Goal: Information Seeking & Learning: Learn about a topic

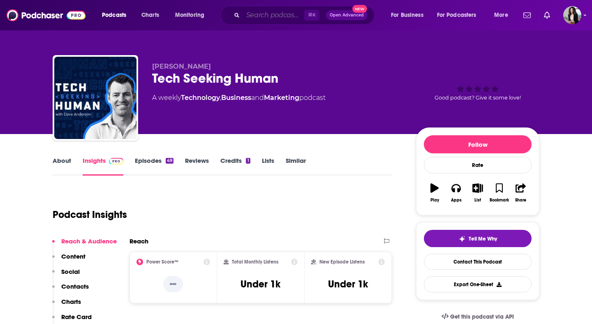
click at [269, 13] on input "Search podcasts, credits, & more..." at bounding box center [273, 15] width 61 height 13
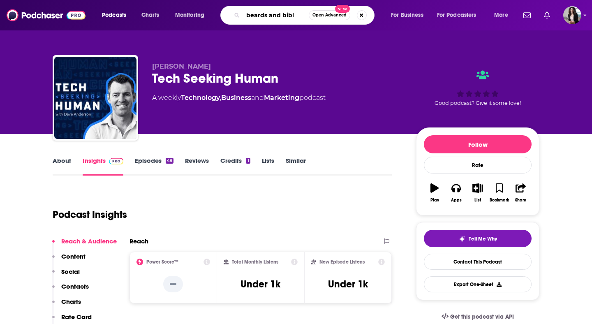
type input "beards and [DEMOGRAPHIC_DATA]"
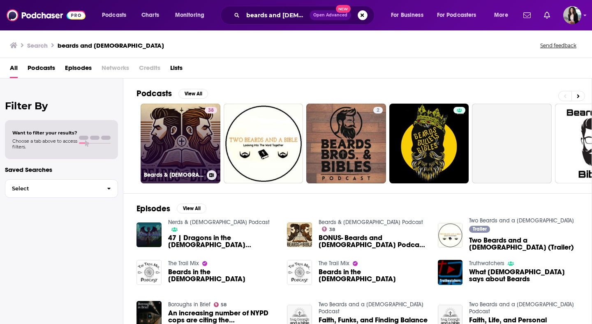
click at [208, 134] on div "38" at bounding box center [211, 138] width 12 height 63
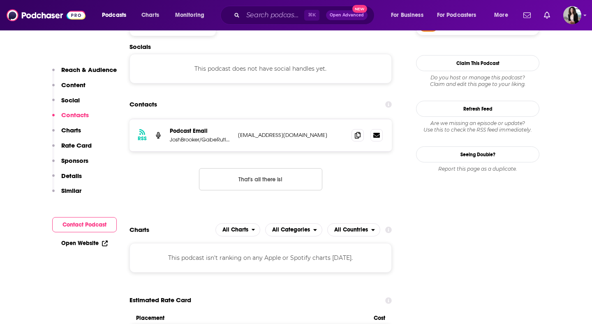
scroll to position [720, 0]
click at [356, 132] on icon at bounding box center [358, 135] width 6 height 7
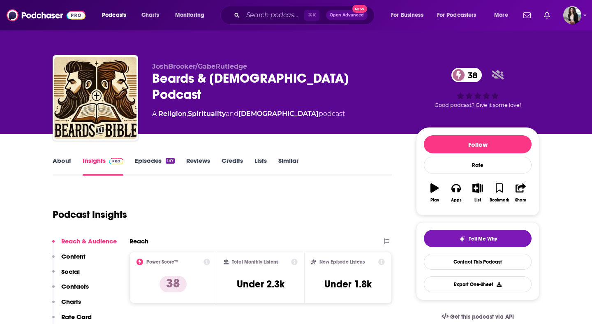
click at [141, 163] on link "Episodes 137" at bounding box center [155, 166] width 40 height 19
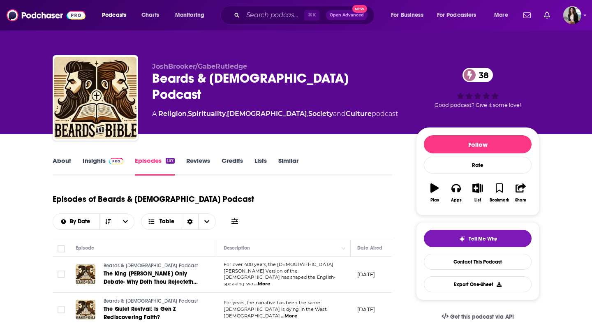
click at [61, 162] on link "About" at bounding box center [62, 166] width 18 height 19
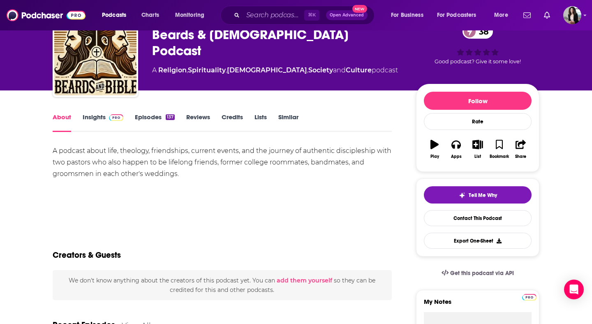
scroll to position [53, 0]
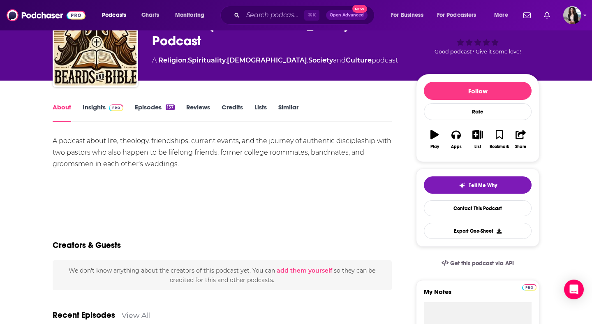
click at [116, 104] on span at bounding box center [116, 107] width 14 height 8
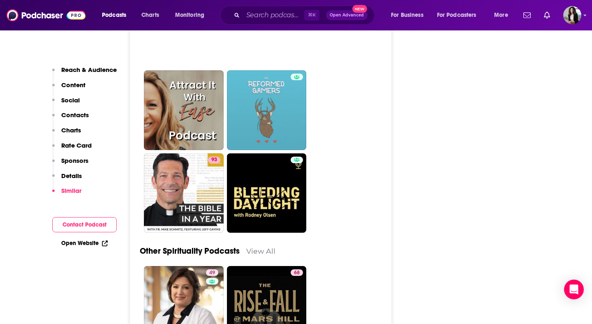
scroll to position [3118, 0]
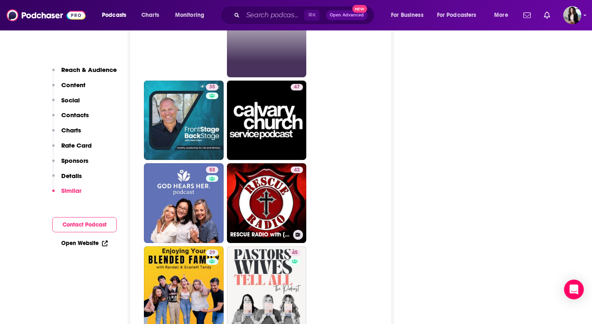
scroll to position [1990, 0]
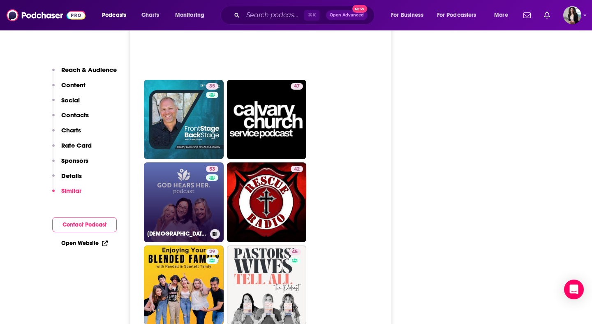
click at [162, 165] on link "53 God Hears Her Podcast" at bounding box center [184, 202] width 80 height 80
type input "https://www.podchaser.com/podcasts/god-hears-her-podcast-1181920"
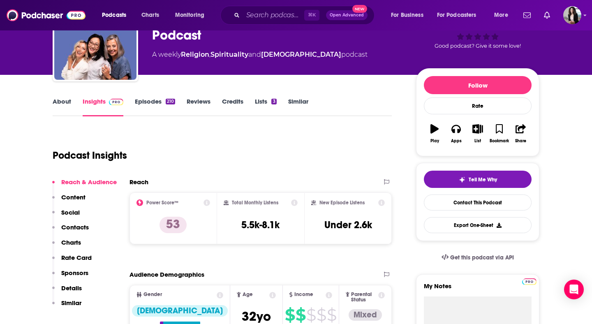
scroll to position [67, 0]
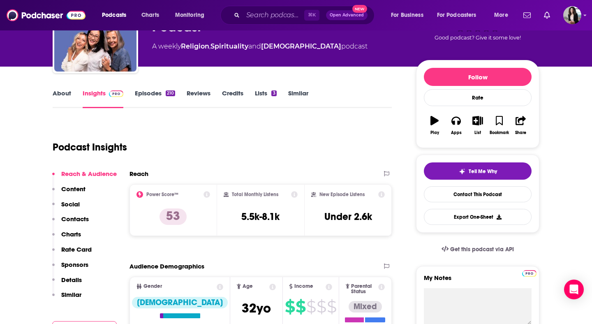
click at [157, 91] on link "Episodes 210" at bounding box center [155, 98] width 40 height 19
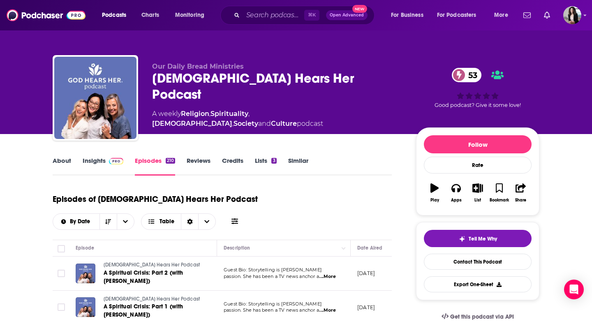
click at [94, 161] on link "Insights" at bounding box center [103, 166] width 41 height 19
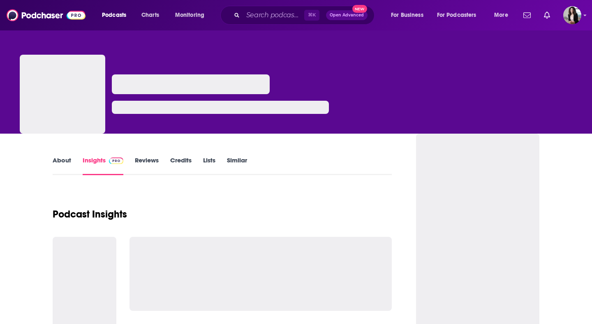
click at [203, 22] on div "Podcasts Charts Monitoring ⌘ K Open Advanced New For Business For Podcasters Mo…" at bounding box center [306, 15] width 420 height 19
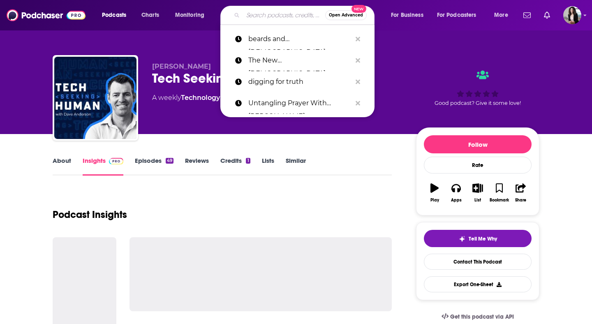
click at [258, 19] on input "Search podcasts, credits, & more..." at bounding box center [284, 15] width 82 height 13
paste input "[DEMOGRAPHIC_DATA]-Centered Mom ([PERSON_NAME])"
type input "[DEMOGRAPHIC_DATA]-Centered Mom ([PERSON_NAME])"
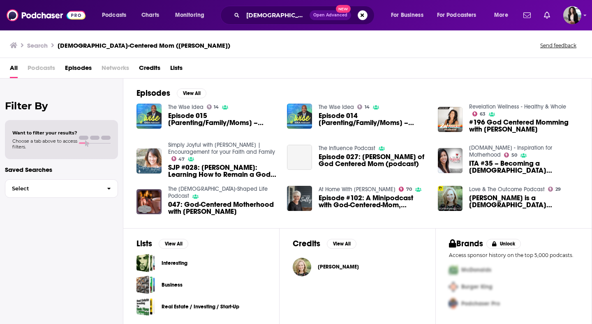
scroll to position [2, 0]
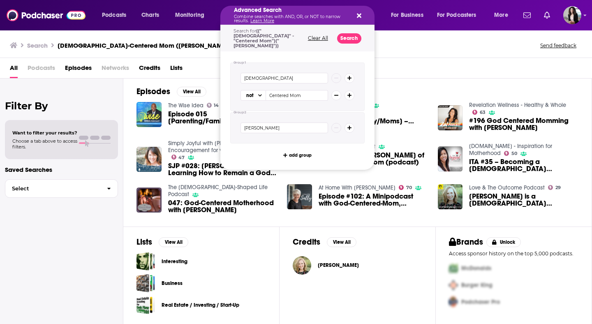
click at [360, 12] on icon "Search podcasts, credits, & more..." at bounding box center [359, 15] width 5 height 7
click at [360, 15] on icon "Search podcasts, credits, & more..." at bounding box center [359, 15] width 5 height 7
click at [305, 20] on p "Combine searches with AND, OR, or NOT to narrow results. Learn More" at bounding box center [291, 19] width 114 height 8
click at [363, 15] on div "Advanced Search Combine searches with AND, OR, or NOT to narrow results. Learn …" at bounding box center [297, 15] width 154 height 19
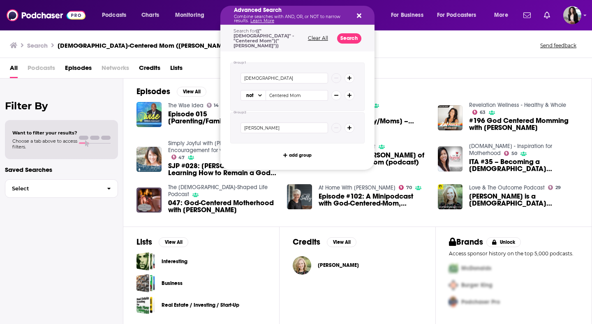
click at [357, 18] on icon "Search podcasts, credits, & more..." at bounding box center [359, 15] width 5 height 7
click at [290, 15] on p "Combine searches with AND, OR, or NOT to narrow results. Learn More" at bounding box center [291, 19] width 114 height 8
click at [362, 21] on div "Advanced Search Combine searches with AND, OR, or NOT to narrow results. Learn …" at bounding box center [297, 15] width 154 height 19
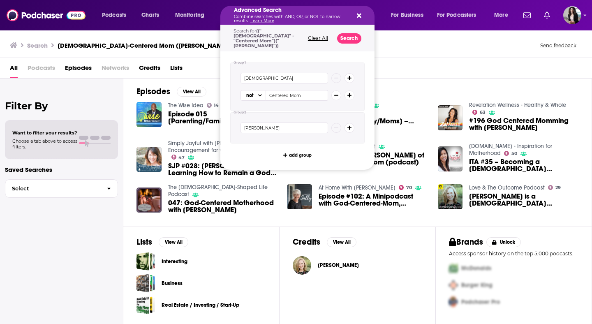
click at [360, 16] on icon "Search podcasts, credits, & more..." at bounding box center [359, 16] width 5 height 5
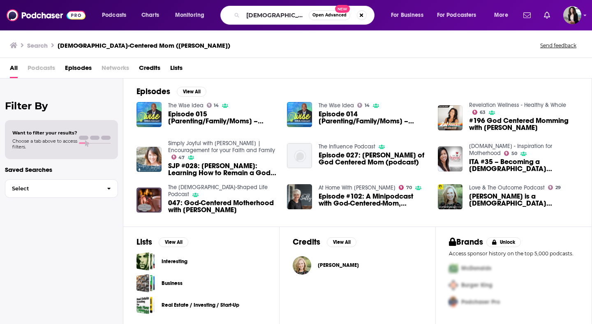
drag, startPoint x: 290, startPoint y: 21, endPoint x: 277, endPoint y: 18, distance: 13.2
click at [282, 20] on div "[DEMOGRAPHIC_DATA]-Centered Mom ([PERSON_NAME]) Open Advanced New" at bounding box center [297, 15] width 154 height 19
click at [375, 22] on div "[DEMOGRAPHIC_DATA]-Centered Mom ([PERSON_NAME]) Open Advanced New" at bounding box center [305, 15] width 154 height 19
click at [361, 20] on div "[DEMOGRAPHIC_DATA]-Centered Mom ([PERSON_NAME]) Open Advanced New" at bounding box center [297, 15] width 154 height 19
click at [361, 18] on button "Search podcasts, credits, & more..." at bounding box center [362, 15] width 10 height 10
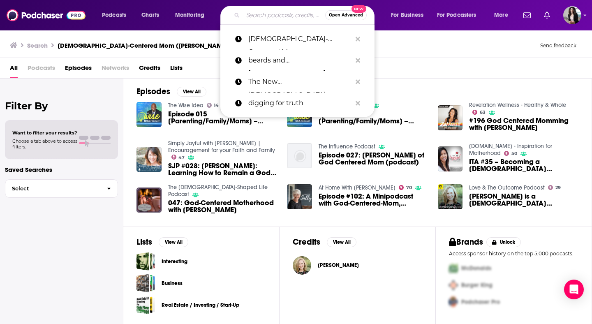
click at [386, 47] on div "Search [DEMOGRAPHIC_DATA]-Centered Mom ([PERSON_NAME]) Send feedback" at bounding box center [294, 45] width 569 height 12
click at [287, 15] on input "Search podcasts, credits, & more..." at bounding box center [284, 15] width 82 height 13
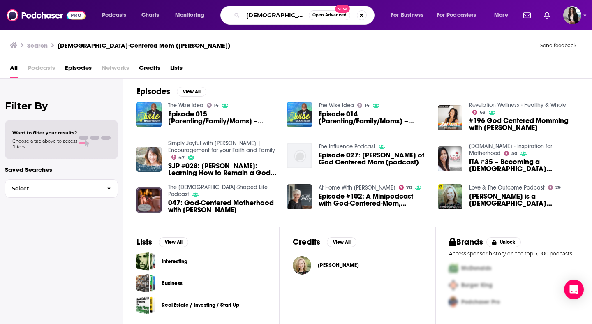
type input "[DEMOGRAPHIC_DATA]-centered mom"
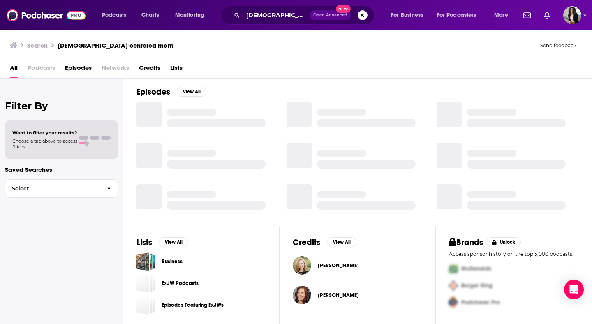
scroll to position [117, 0]
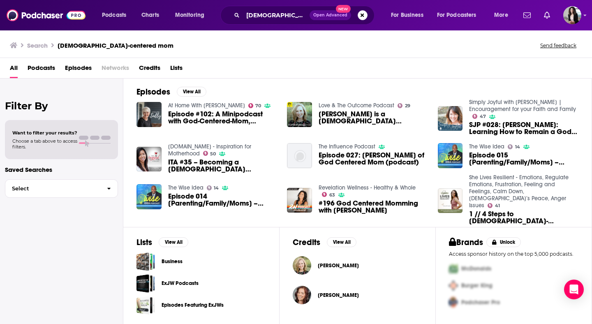
click at [358, 104] on link "Love & The Outcome Podcast" at bounding box center [357, 105] width 76 height 7
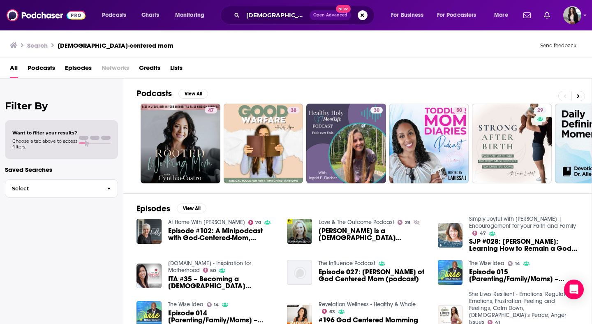
click at [515, 223] on link "Simply Joyful with [PERSON_NAME] | Encouragement for your Faith and Family" at bounding box center [522, 222] width 107 height 14
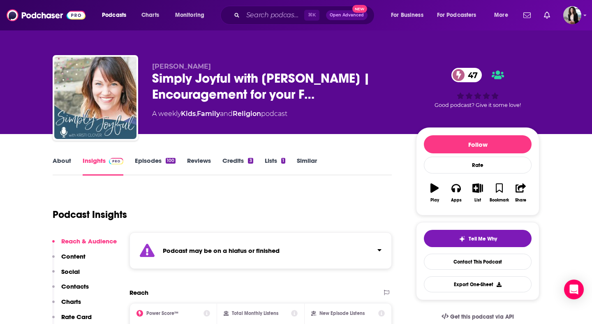
click at [157, 160] on link "Episodes 100" at bounding box center [155, 166] width 41 height 19
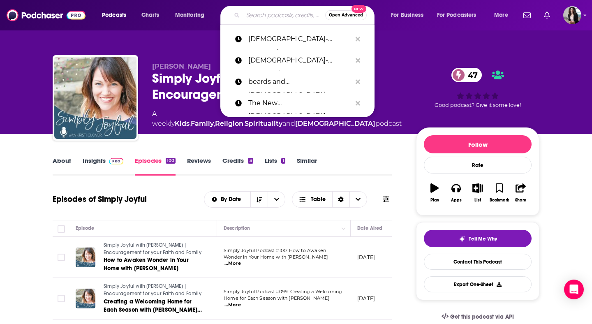
click at [268, 14] on input "Search podcasts, credits, & more..." at bounding box center [284, 15] width 82 height 13
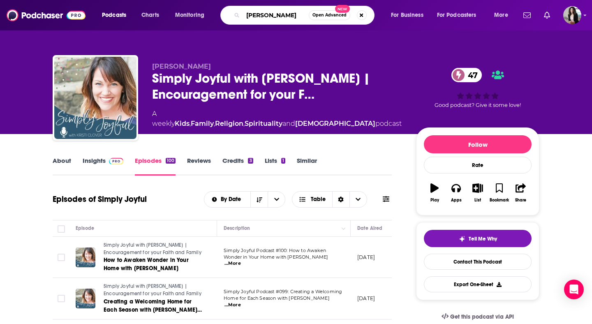
type input "[PERSON_NAME]"
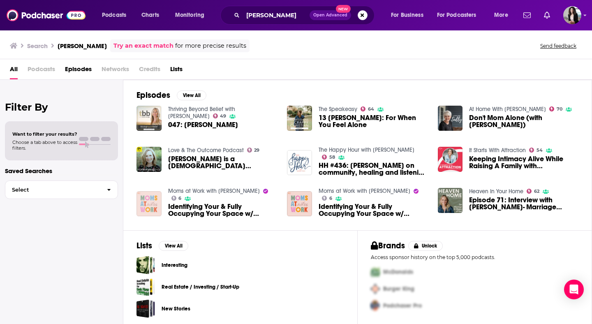
click at [153, 197] on img "Identifying Your & Fully Occupying Your Space w/ Heather MacFayden" at bounding box center [148, 203] width 25 height 25
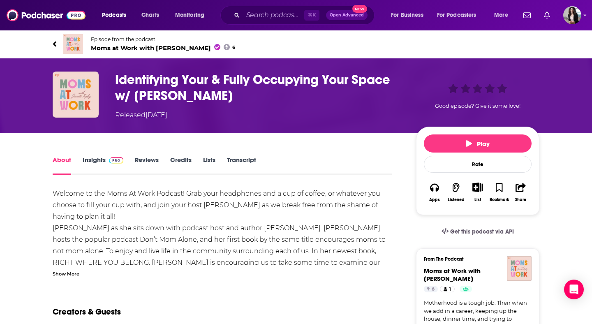
click at [172, 46] on span "Moms at Work with [PERSON_NAME] 6" at bounding box center [163, 48] width 144 height 8
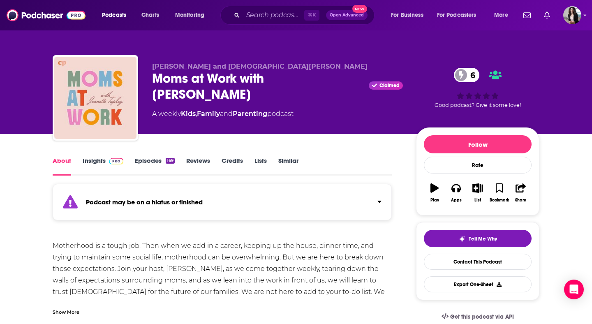
click at [109, 161] on img at bounding box center [116, 161] width 14 height 7
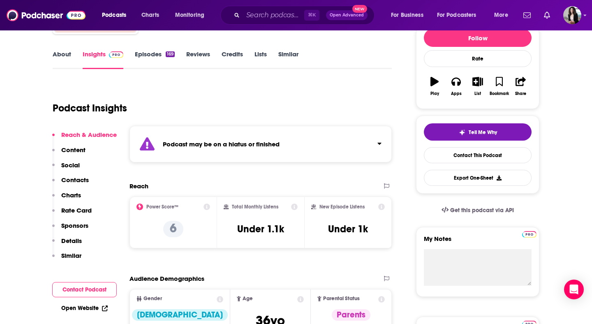
scroll to position [90, 0]
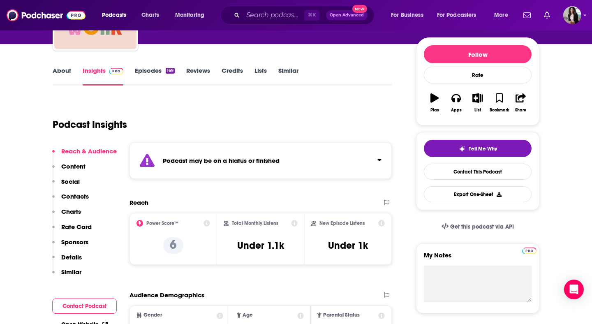
click at [150, 69] on link "Episodes 169" at bounding box center [155, 76] width 40 height 19
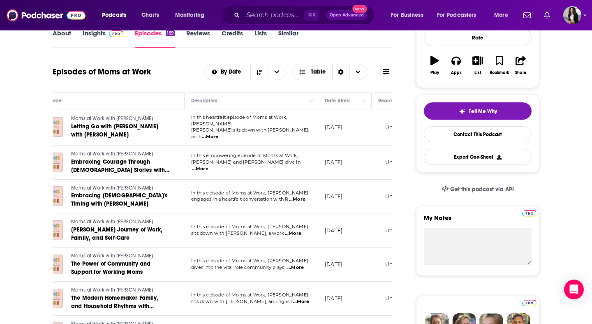
scroll to position [0, 33]
click at [274, 19] on input "Search podcasts, credits, & more..." at bounding box center [273, 15] width 61 height 13
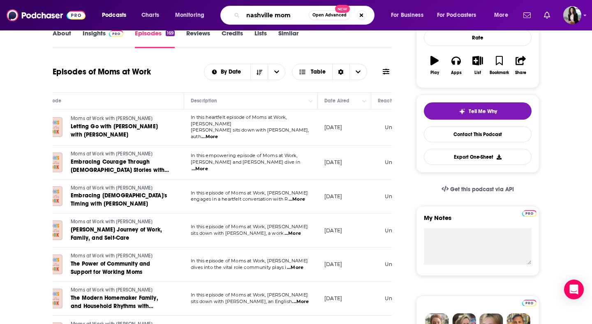
type input "nashville moms"
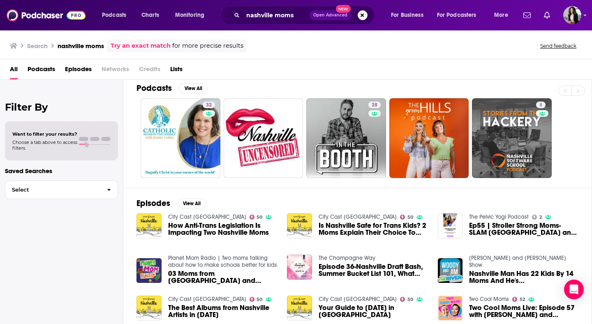
scroll to position [2, 0]
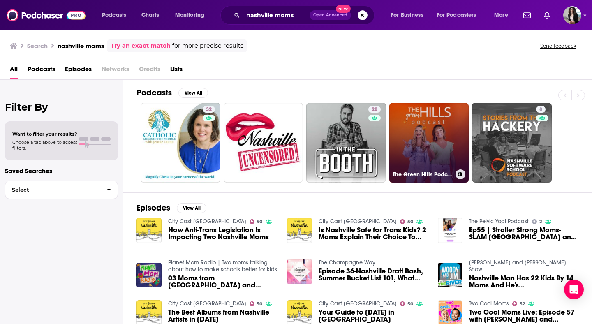
click at [430, 134] on link "The Green Hills Podcast" at bounding box center [429, 143] width 80 height 80
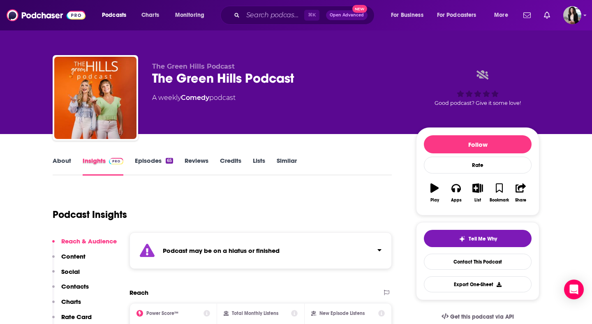
click at [132, 166] on div "Insights" at bounding box center [109, 166] width 52 height 19
click at [151, 162] on link "Episodes 65" at bounding box center [154, 166] width 38 height 19
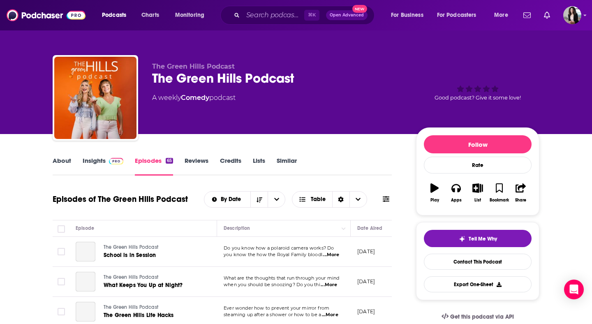
scroll to position [80, 0]
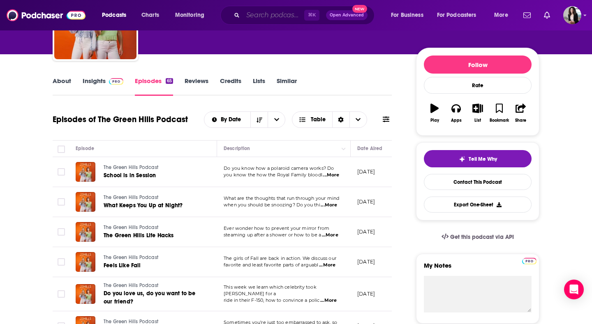
click at [250, 15] on input "Search podcasts, credits, & more..." at bounding box center [273, 15] width 61 height 13
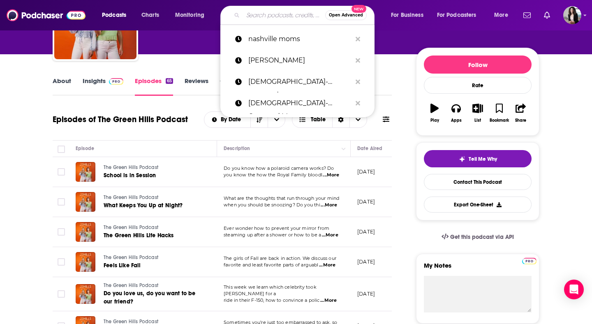
paste input "Signature Required with [PERSON_NAME]"
type input "Signature Required with [PERSON_NAME]"
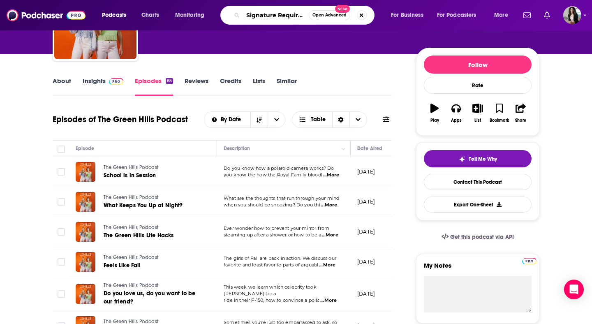
scroll to position [0, 64]
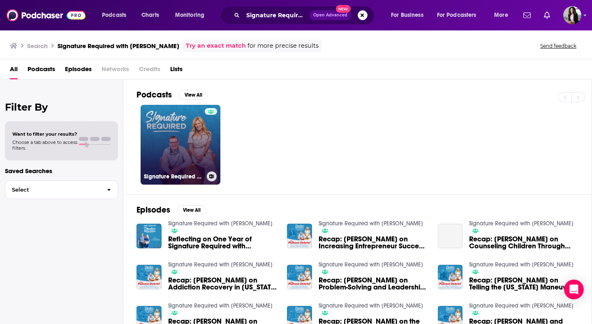
click at [199, 140] on link "Signature Required with [PERSON_NAME]" at bounding box center [181, 145] width 80 height 80
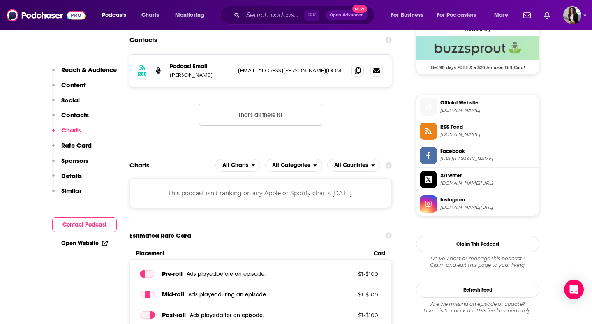
scroll to position [687, 0]
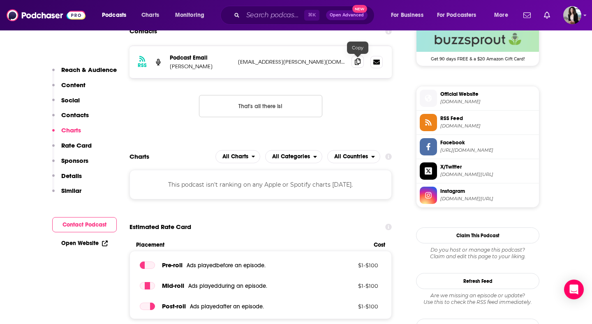
click at [357, 66] on span at bounding box center [357, 61] width 12 height 12
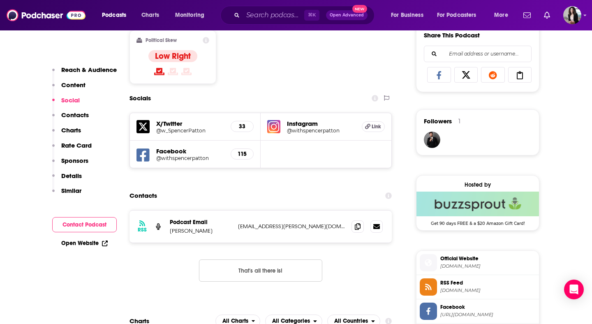
scroll to position [493, 0]
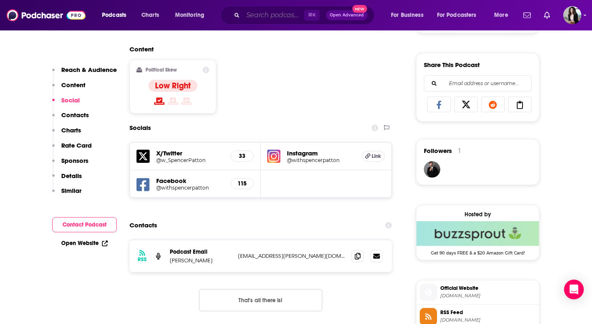
click at [274, 10] on input "Search podcasts, credits, & more..." at bounding box center [273, 15] width 61 height 13
paste input "This is [GEOGRAPHIC_DATA]"
type input "This is [GEOGRAPHIC_DATA]"
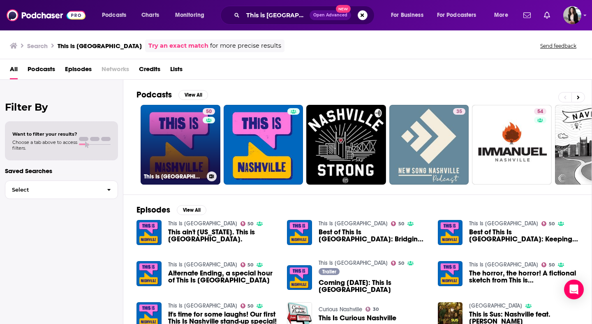
click at [164, 141] on link "50 This Is [GEOGRAPHIC_DATA]" at bounding box center [181, 145] width 80 height 80
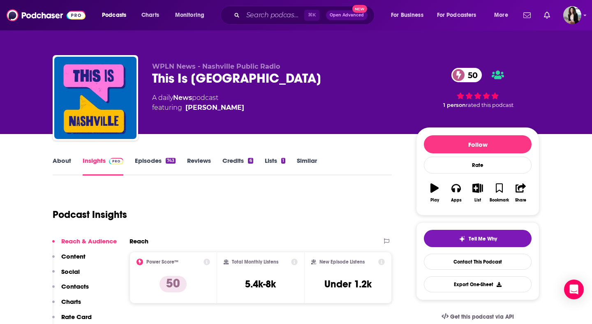
click at [157, 163] on link "Episodes 743" at bounding box center [155, 166] width 41 height 19
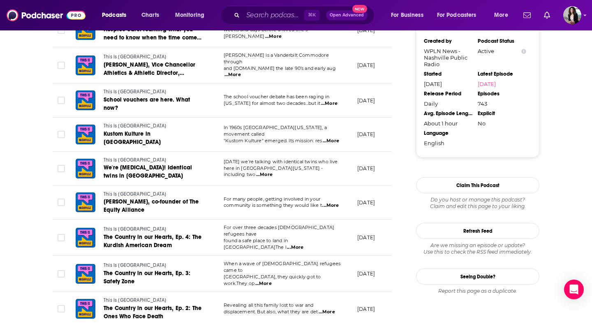
scroll to position [735, 0]
